Goal: Subscribe to service/newsletter

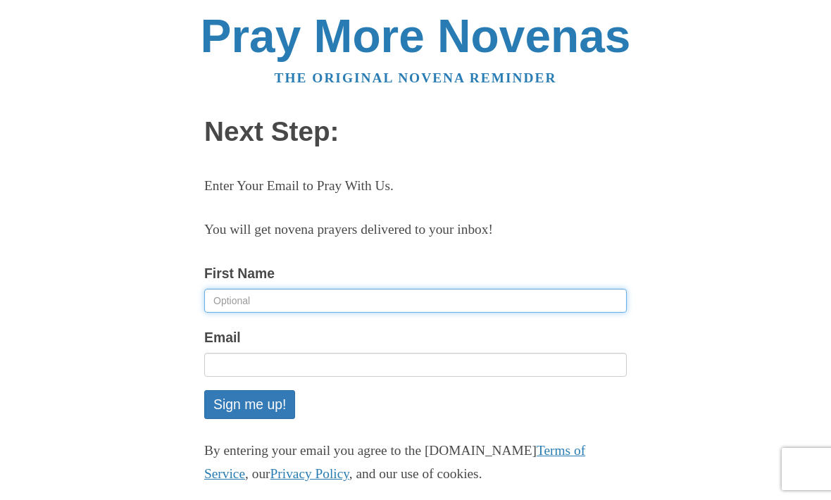
click at [238, 289] on input "First Name" at bounding box center [415, 301] width 423 height 24
type input "Karin"
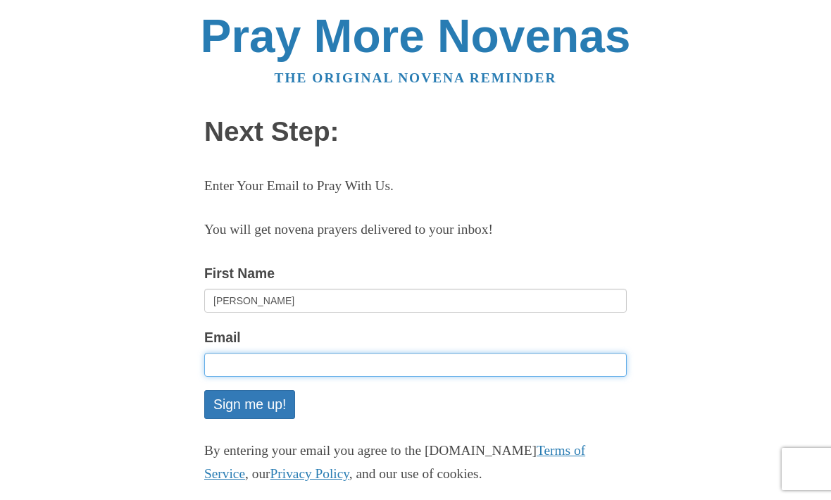
click at [296, 354] on input "Email" at bounding box center [415, 365] width 423 height 24
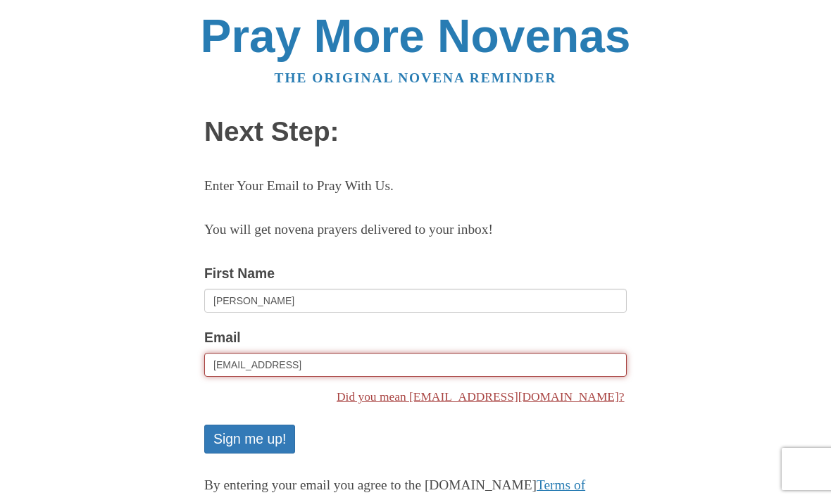
click at [532, 398] on link "Did you mean [EMAIL_ADDRESS][DOMAIN_NAME]?" at bounding box center [415, 397] width 423 height 28
type input "[EMAIL_ADDRESS][DOMAIN_NAME]"
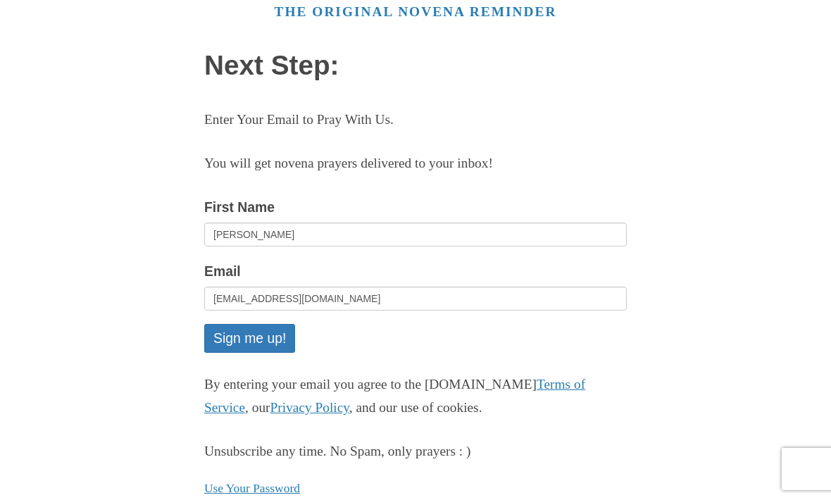
scroll to position [77, 0]
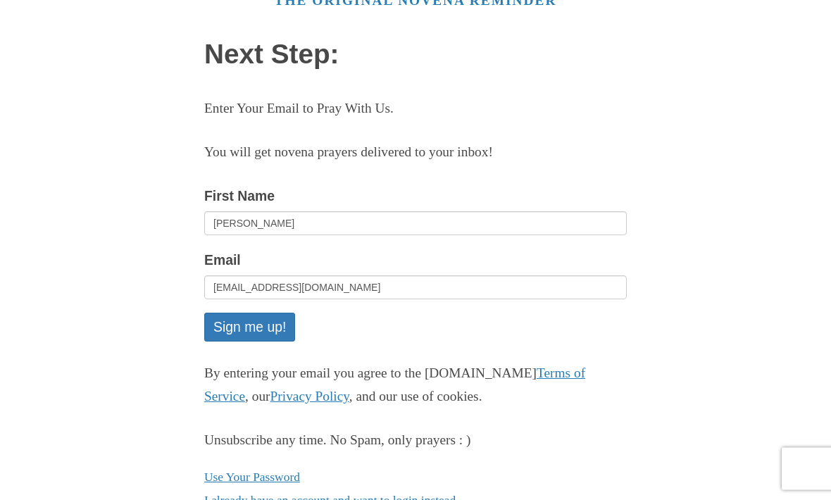
click at [273, 325] on button "Sign me up!" at bounding box center [249, 328] width 91 height 29
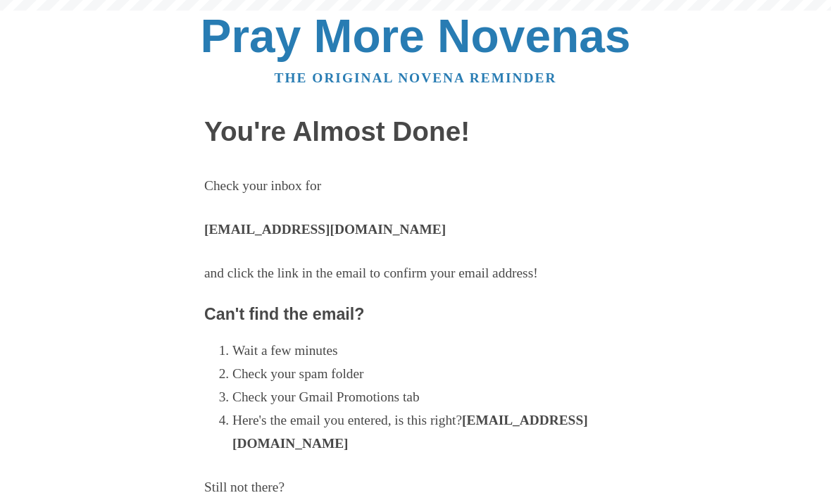
scroll to position [46, 0]
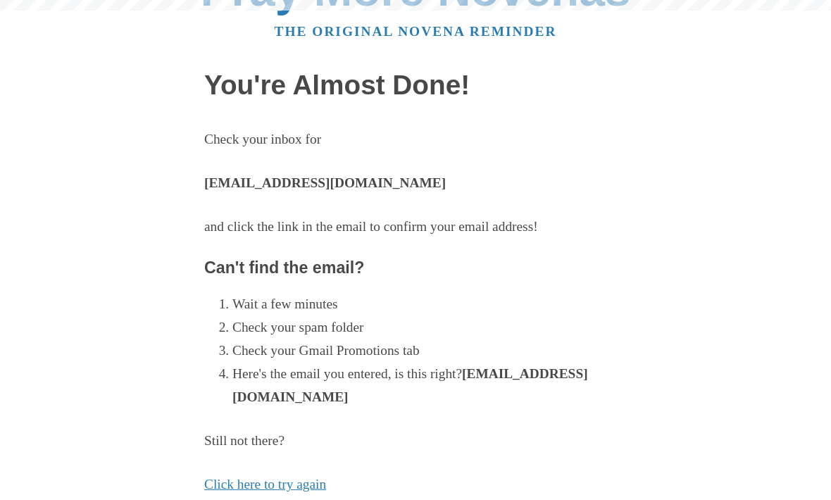
click at [259, 278] on main "You're Almost Done! Check your inbox for karincapronipad@gmail.com and click th…" at bounding box center [415, 427] width 423 height 740
click at [362, 175] on strong "[EMAIL_ADDRESS][DOMAIN_NAME]" at bounding box center [325, 182] width 242 height 15
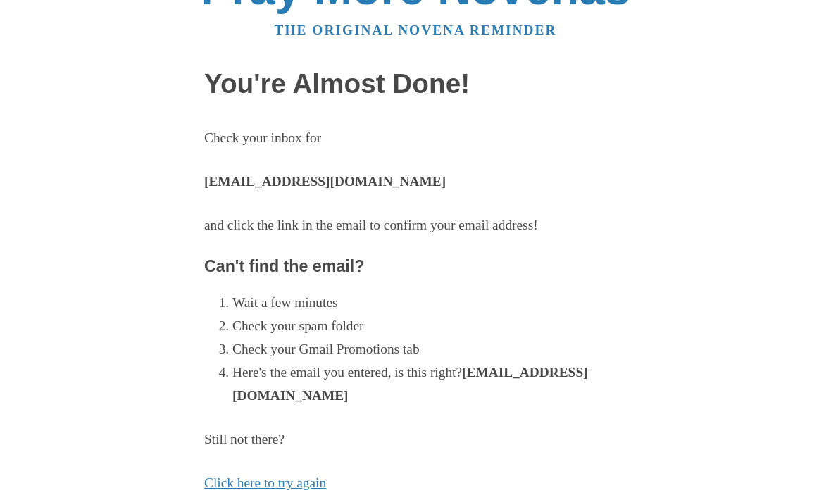
click at [326, 175] on strong "[EMAIL_ADDRESS][DOMAIN_NAME]" at bounding box center [325, 182] width 242 height 15
click at [309, 180] on strong "[EMAIL_ADDRESS][DOMAIN_NAME]" at bounding box center [325, 182] width 242 height 15
click at [344, 178] on strong "[EMAIL_ADDRESS][DOMAIN_NAME]" at bounding box center [325, 182] width 242 height 15
click at [286, 182] on strong "[EMAIL_ADDRESS][DOMAIN_NAME]" at bounding box center [325, 182] width 242 height 15
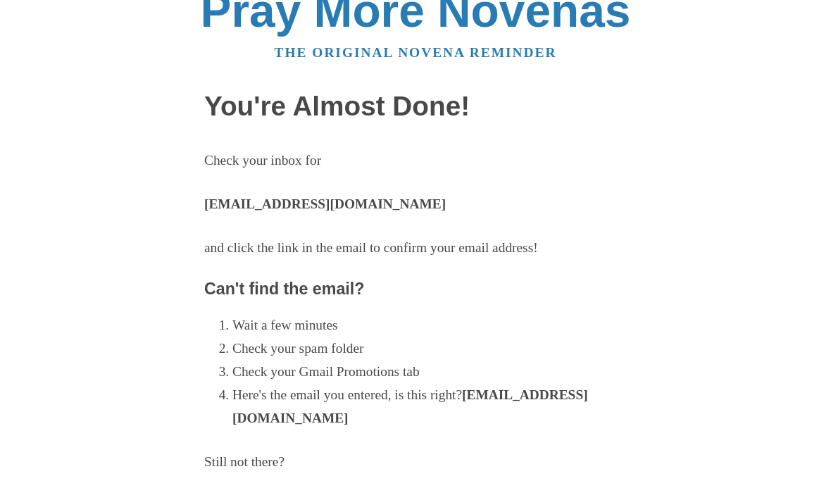
scroll to position [35, 0]
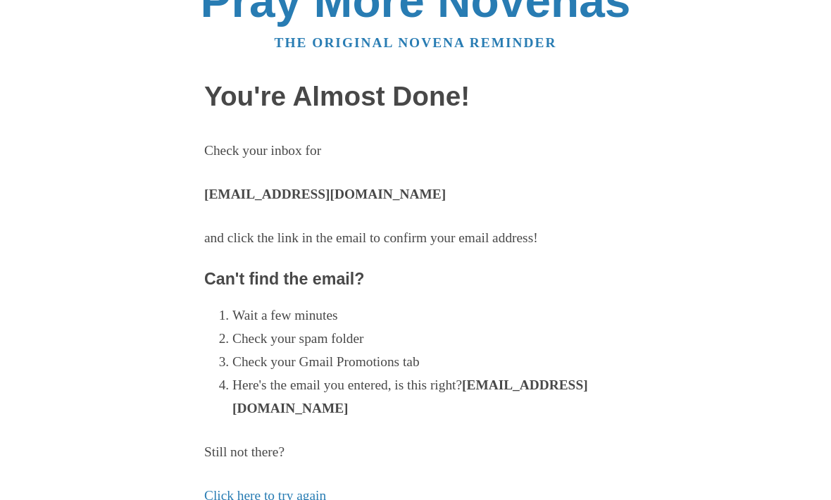
click at [387, 407] on strong "[EMAIL_ADDRESS][DOMAIN_NAME]" at bounding box center [410, 397] width 356 height 38
click at [347, 411] on strong "[EMAIL_ADDRESS][DOMAIN_NAME]" at bounding box center [410, 397] width 356 height 38
click at [336, 415] on li "Here's the email you entered, is this right? karincapronipad@gmail.com" at bounding box center [429, 397] width 395 height 46
click at [371, 406] on strong "[EMAIL_ADDRESS][DOMAIN_NAME]" at bounding box center [410, 397] width 356 height 38
click at [429, 412] on strong "[EMAIL_ADDRESS][DOMAIN_NAME]" at bounding box center [410, 397] width 356 height 38
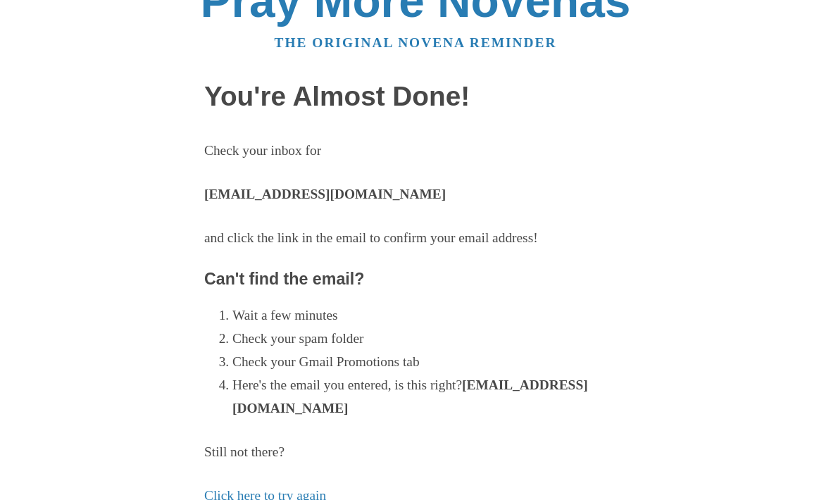
click at [291, 499] on main "You're Almost Done! Check your inbox for karincapronipad@gmail.com and click th…" at bounding box center [415, 438] width 423 height 740
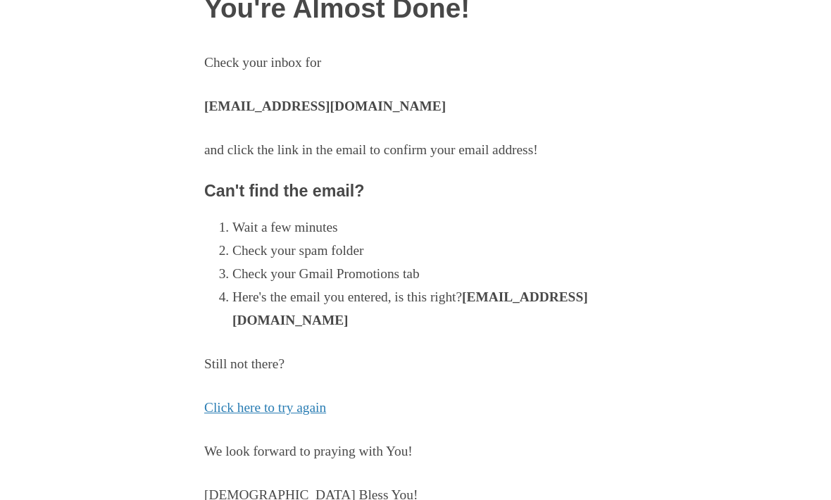
scroll to position [136, 0]
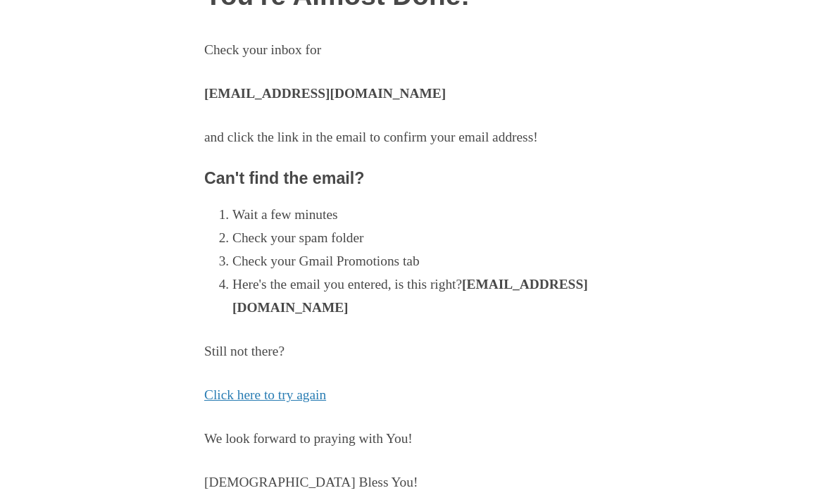
click at [296, 395] on link "Click here to try again" at bounding box center [265, 394] width 122 height 15
click at [288, 387] on link "Click here to try again" at bounding box center [265, 394] width 122 height 15
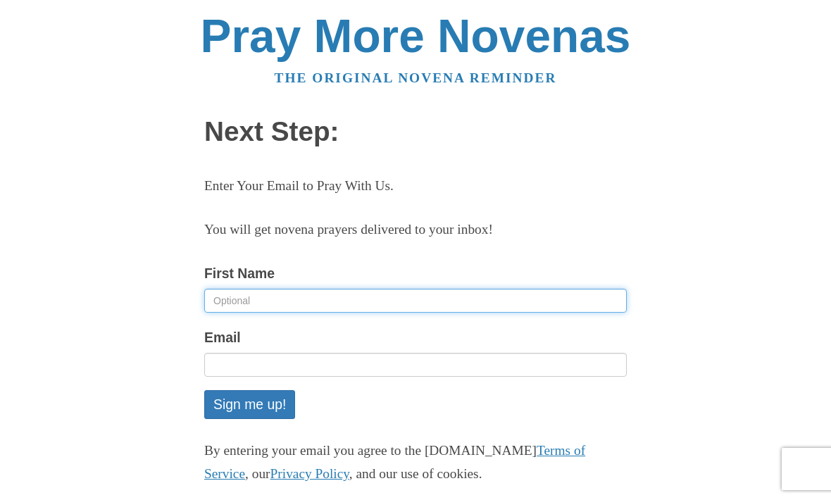
click at [271, 289] on input "First Name" at bounding box center [415, 301] width 423 height 24
type input "Karin"
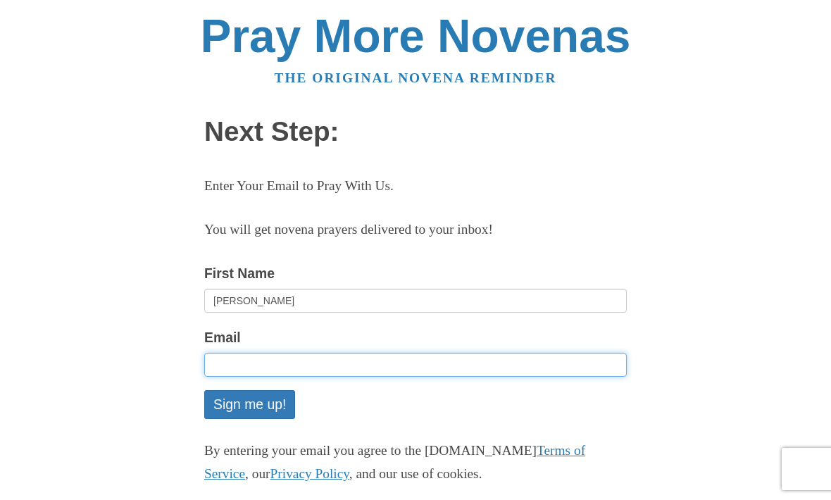
click at [305, 353] on input "Email" at bounding box center [415, 365] width 423 height 24
type input "[EMAIL_ADDRESS][DOMAIN_NAME]"
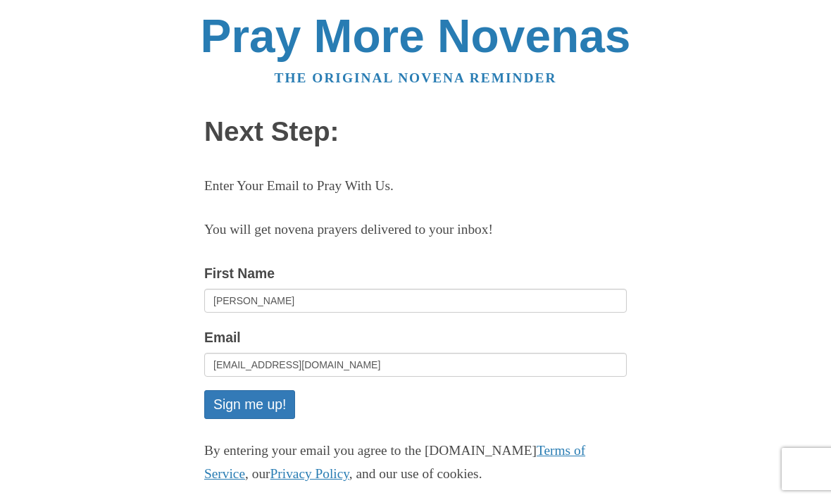
click at [264, 401] on button "Sign me up!" at bounding box center [249, 404] width 91 height 29
